Goal: Find specific page/section: Find specific page/section

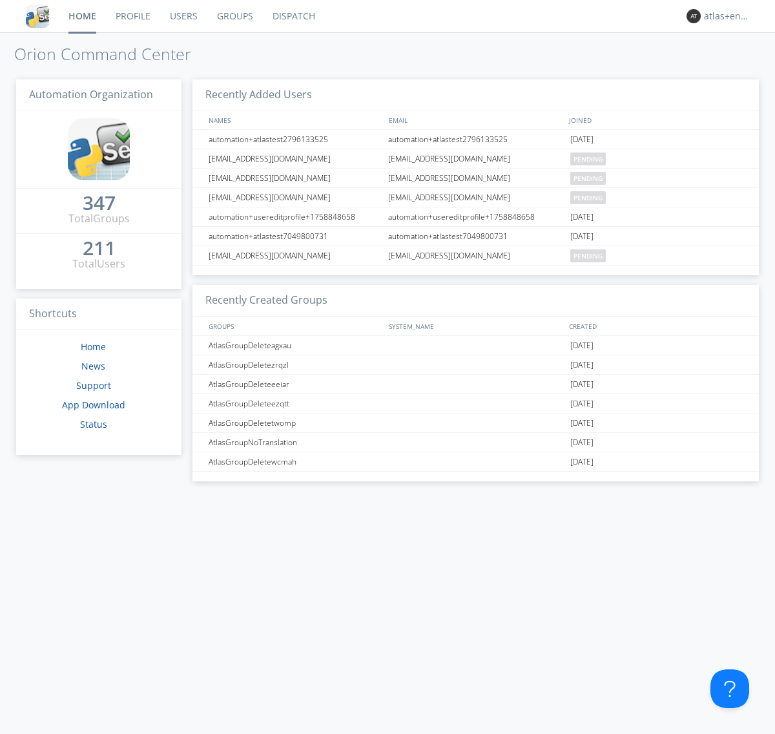
click at [293, 16] on link "Dispatch" at bounding box center [294, 16] width 62 height 32
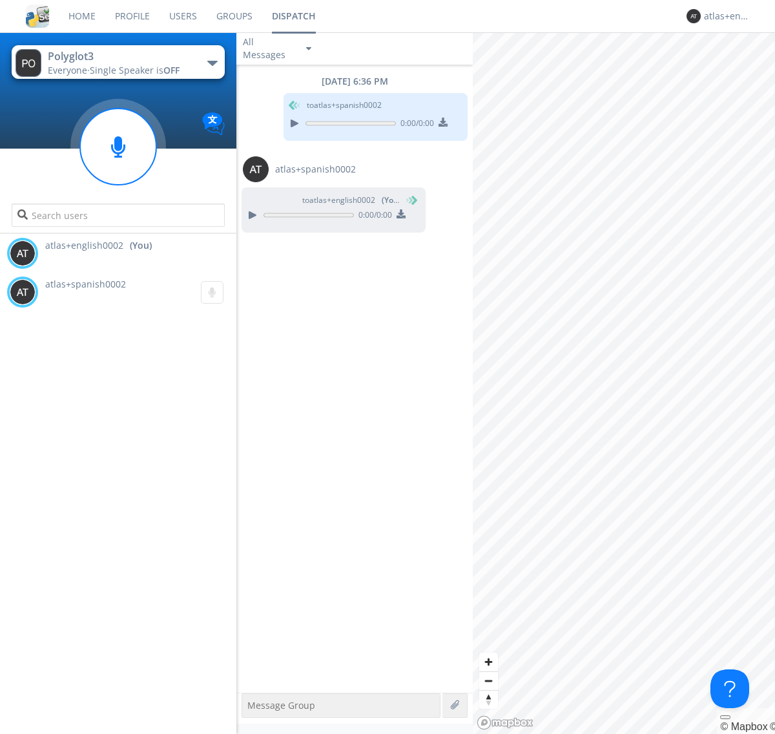
click at [212, 63] on div "button" at bounding box center [212, 63] width 10 height 5
click at [0, 0] on span "Polyglot2" at bounding box center [0, 0] width 0 height 0
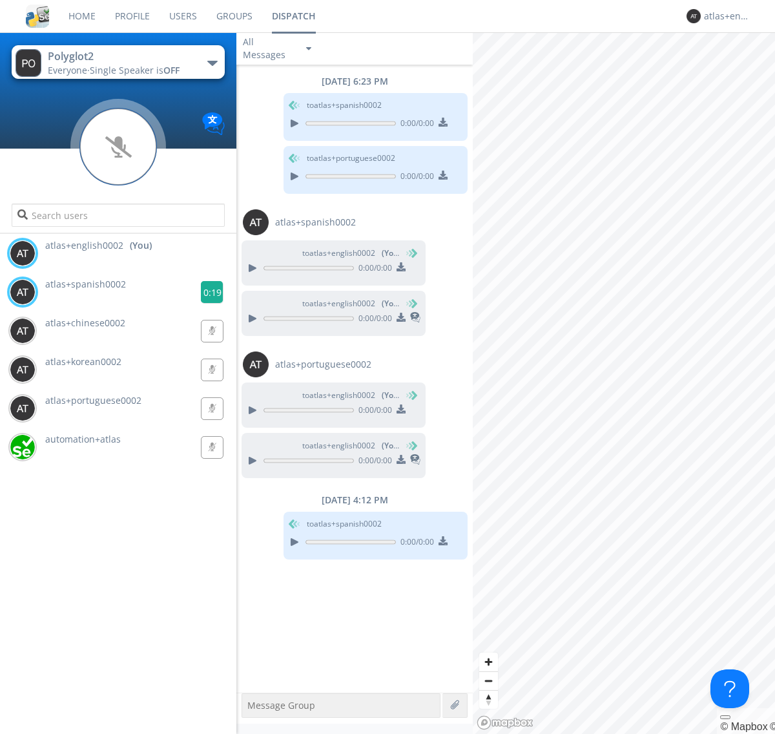
click at [207, 292] on g at bounding box center [212, 292] width 23 height 23
click at [725, 16] on div "atlas+english0002" at bounding box center [728, 16] width 48 height 13
